Goal: Information Seeking & Learning: Learn about a topic

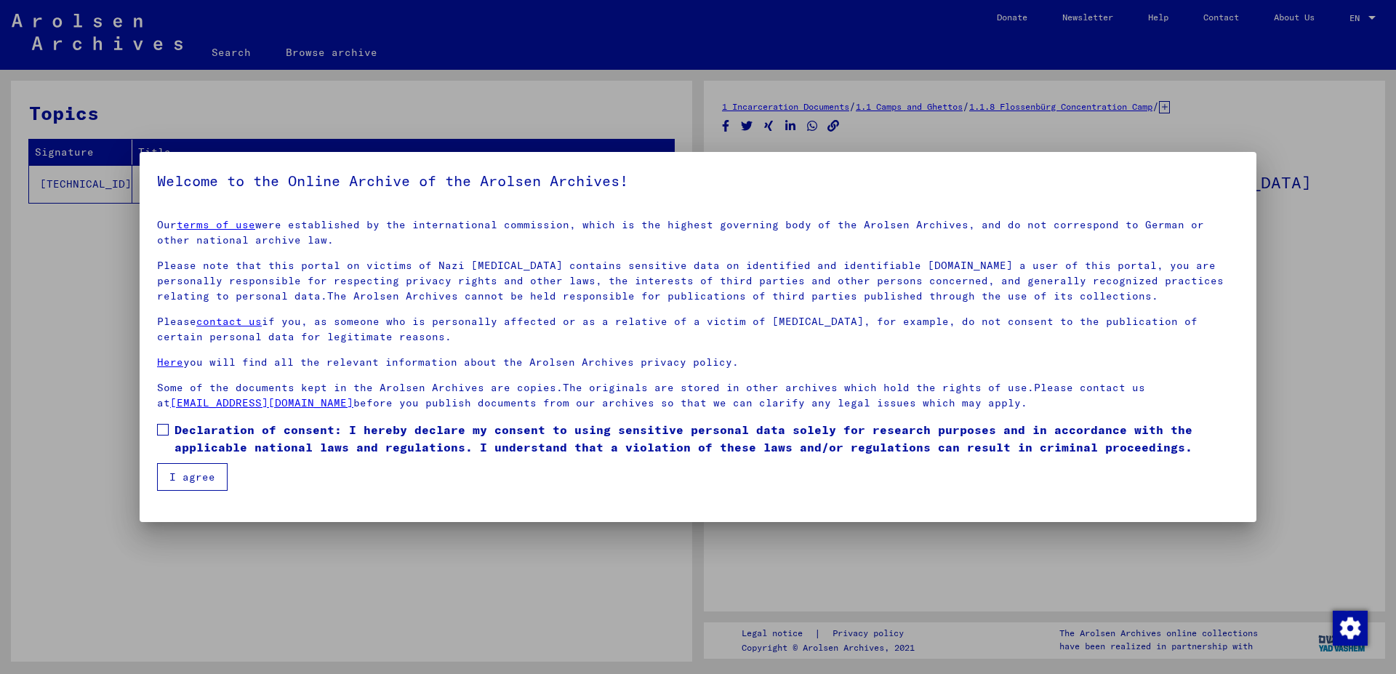
click at [195, 468] on button "I agree" at bounding box center [192, 477] width 71 height 28
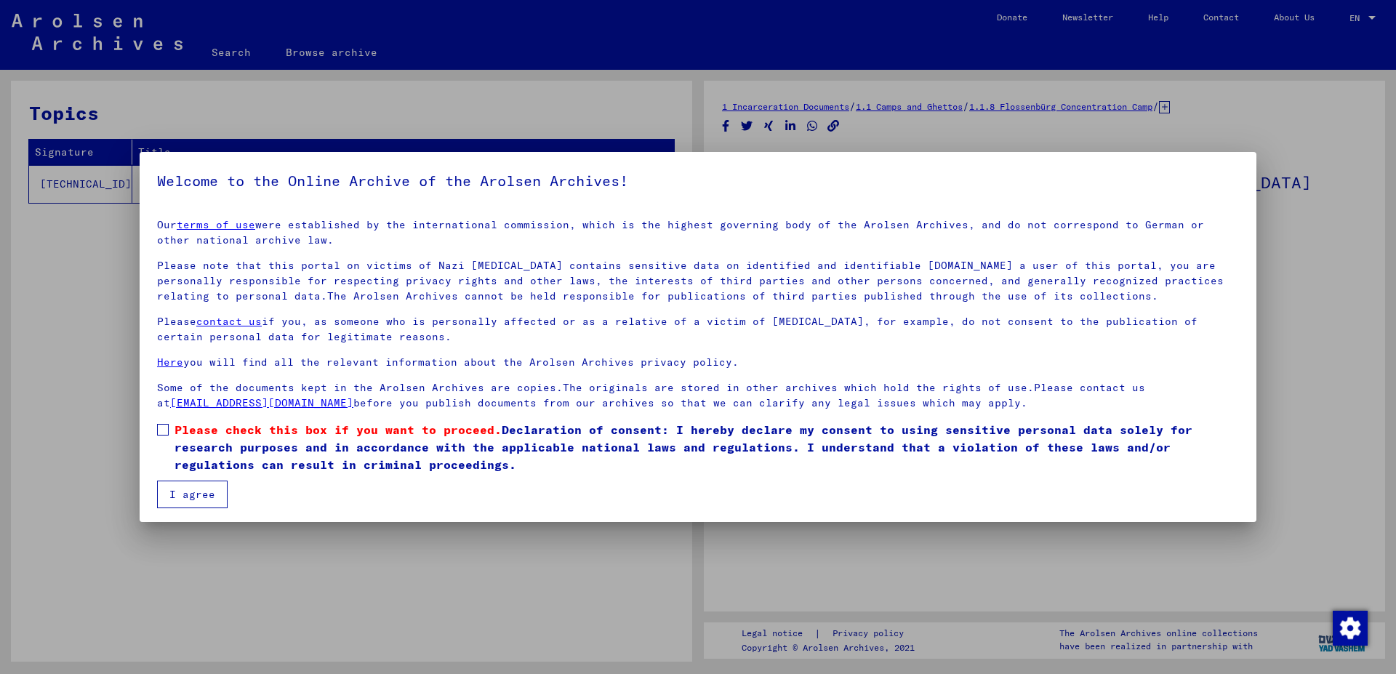
click at [218, 497] on button "I agree" at bounding box center [192, 495] width 71 height 28
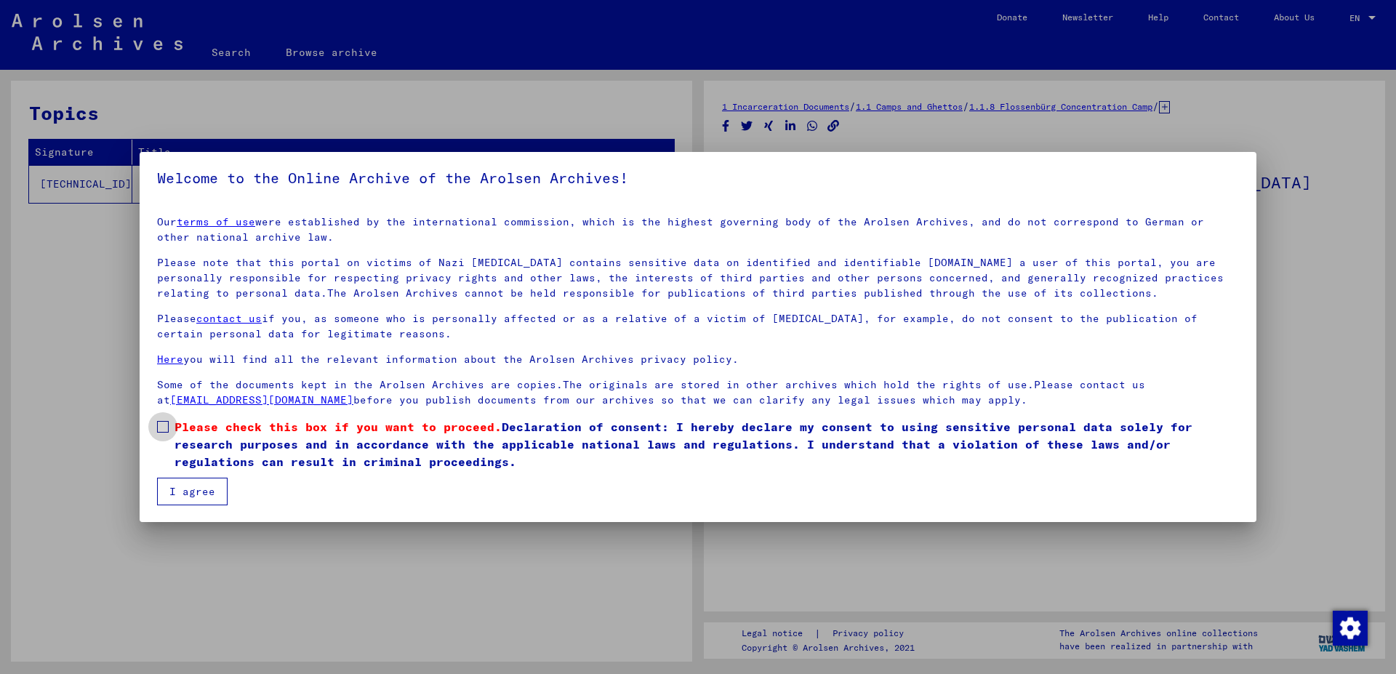
click at [164, 428] on span at bounding box center [163, 427] width 12 height 12
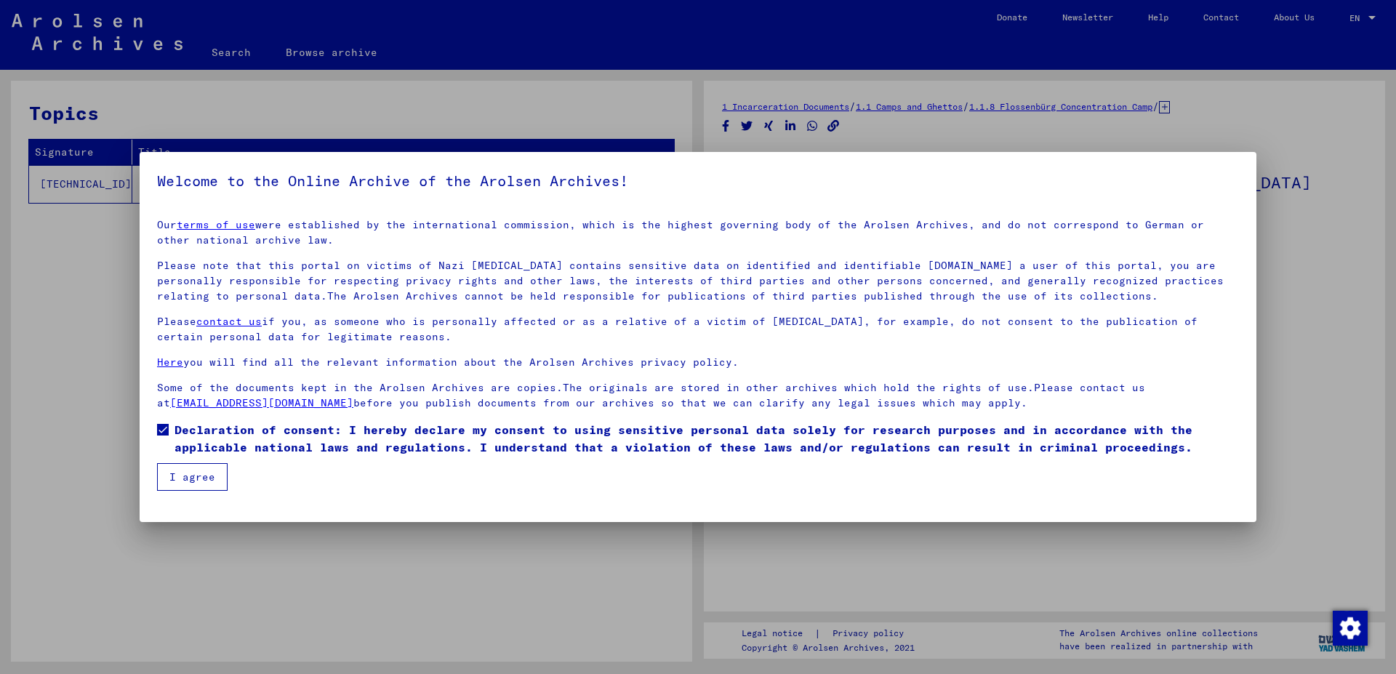
click at [182, 486] on button "I agree" at bounding box center [192, 477] width 71 height 28
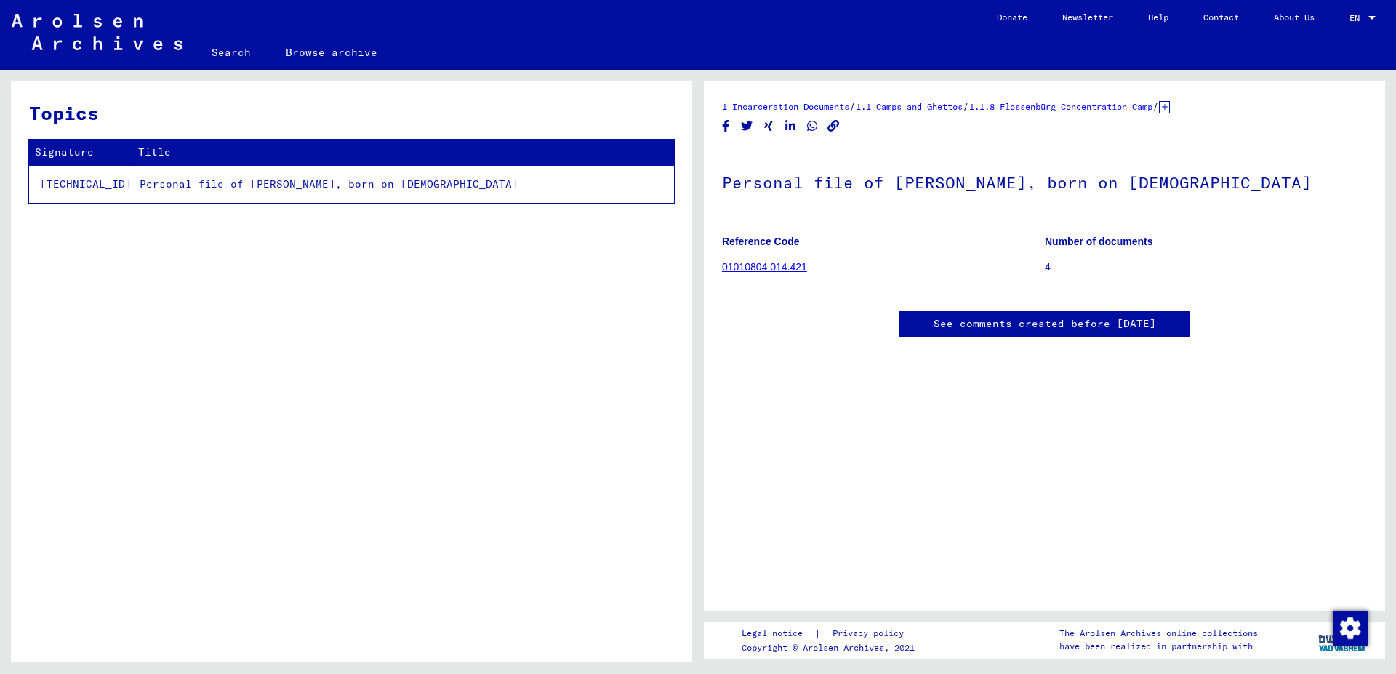
click at [759, 268] on link "01010804 014.421" at bounding box center [764, 267] width 85 height 12
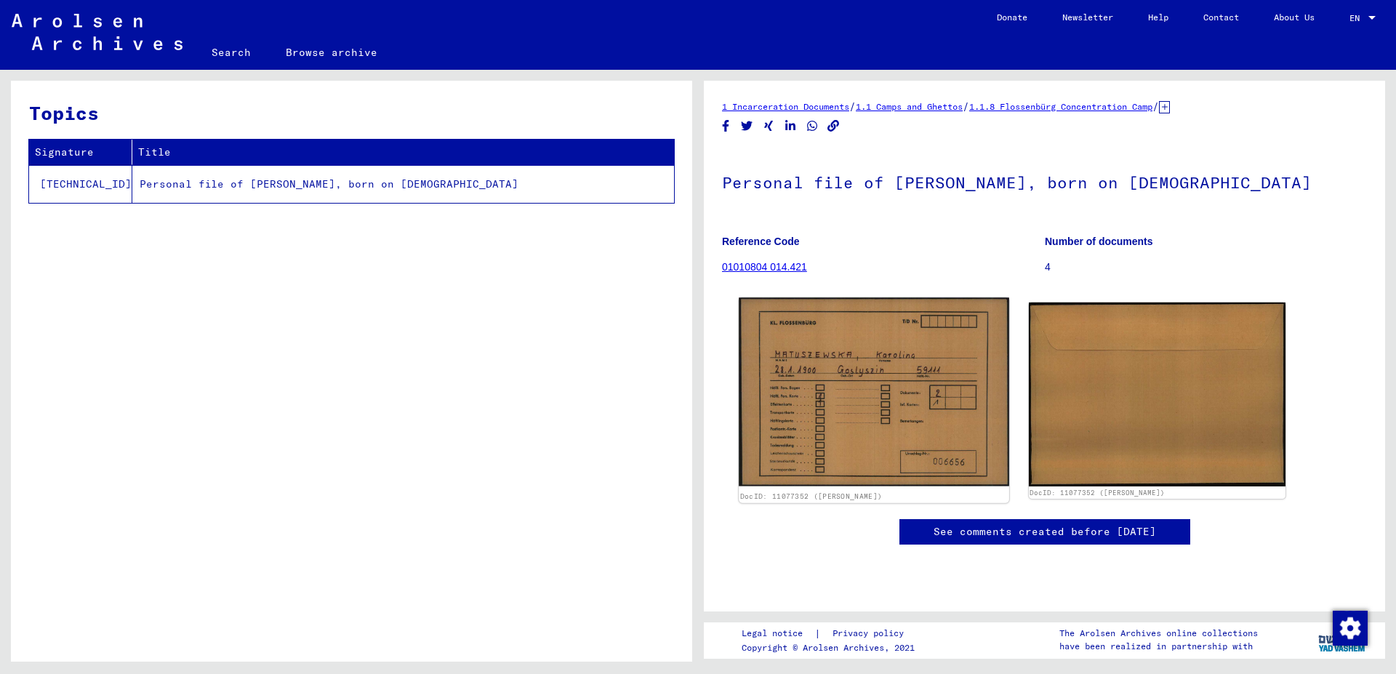
click at [914, 343] on img at bounding box center [874, 391] width 270 height 188
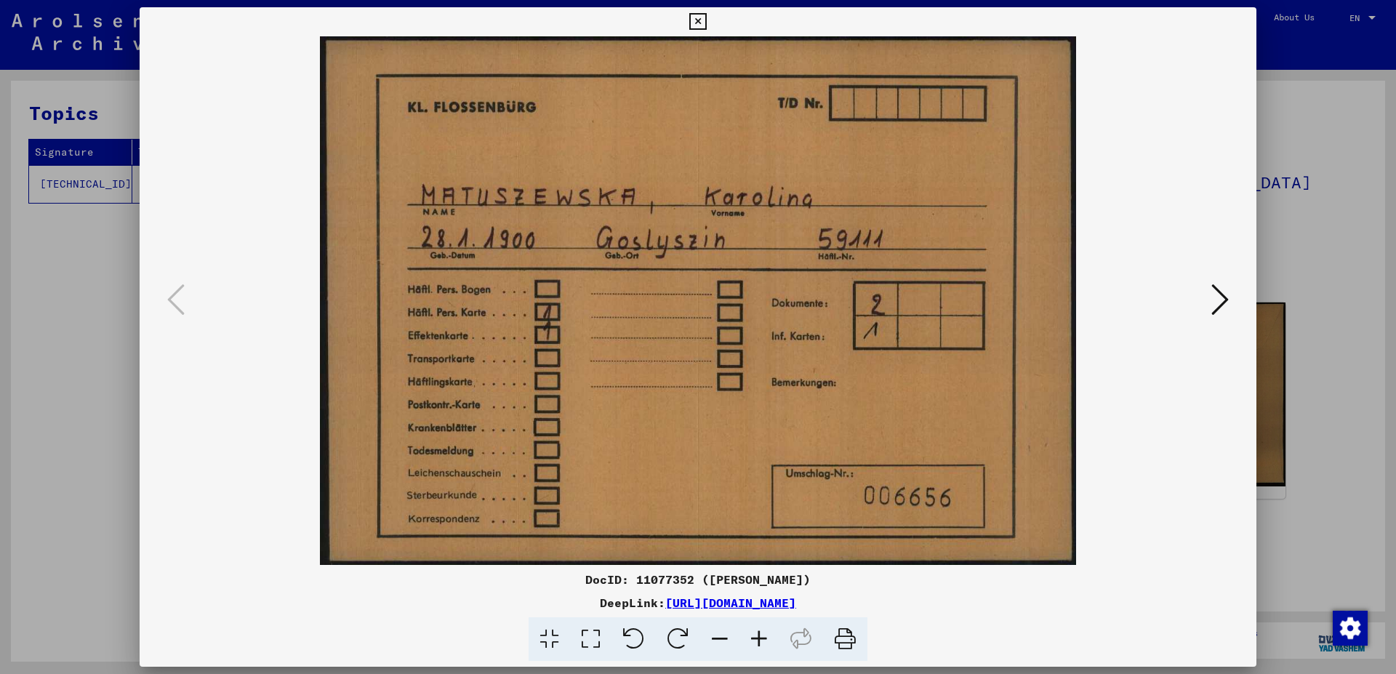
click at [1218, 300] on icon at bounding box center [1220, 299] width 17 height 35
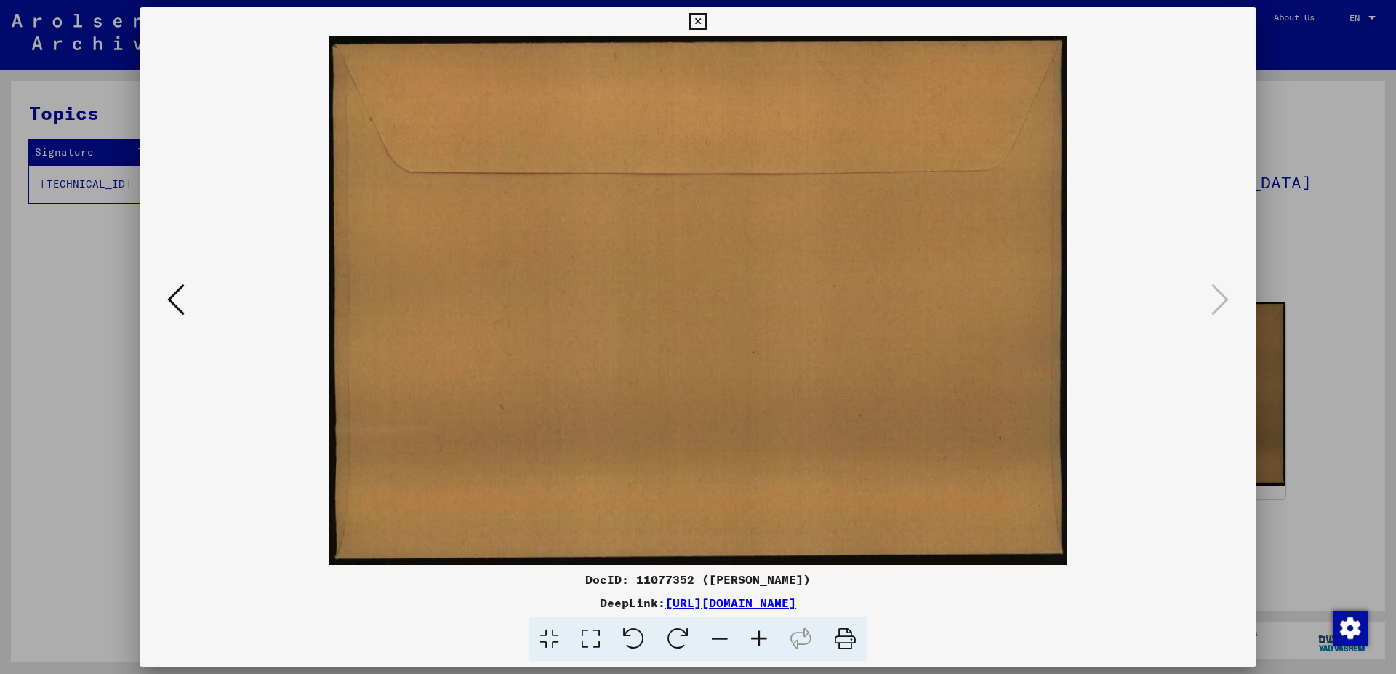
click at [706, 21] on icon at bounding box center [697, 21] width 17 height 17
